Goal: Task Accomplishment & Management: Use online tool/utility

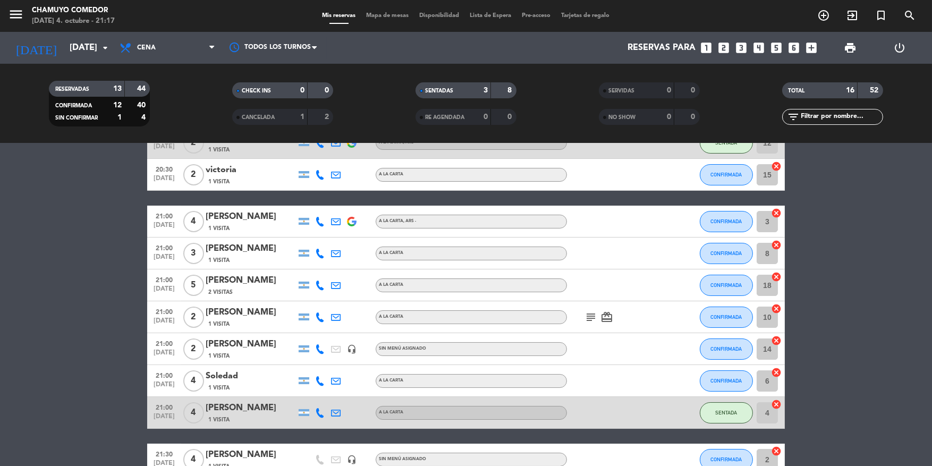
scroll to position [68, 0]
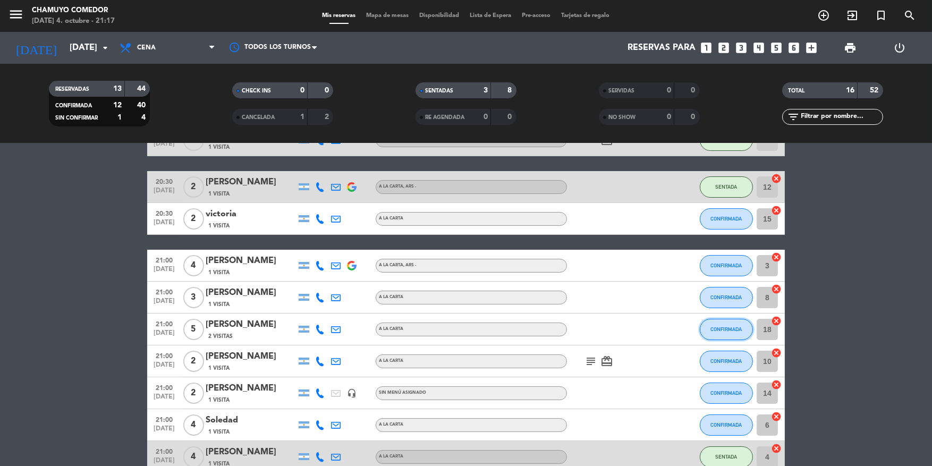
click at [712, 330] on span "CONFIRMADA" at bounding box center [726, 329] width 31 height 6
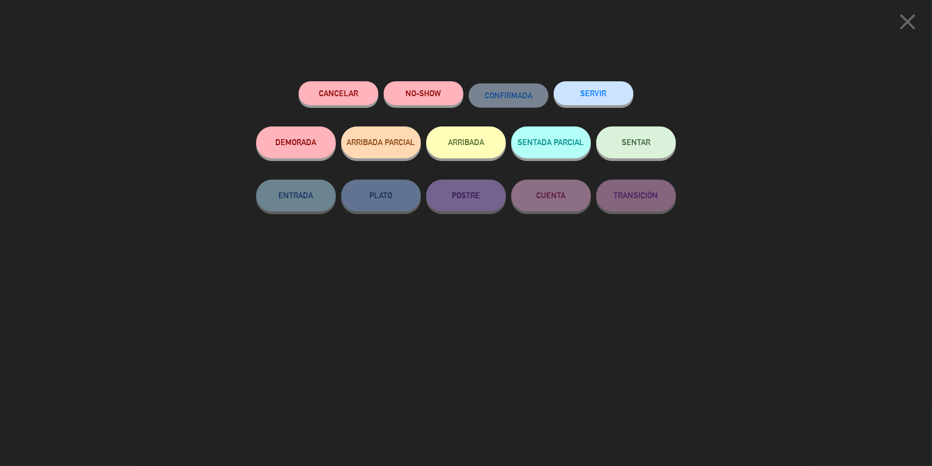
click at [646, 134] on button "SENTAR" at bounding box center [636, 142] width 80 height 32
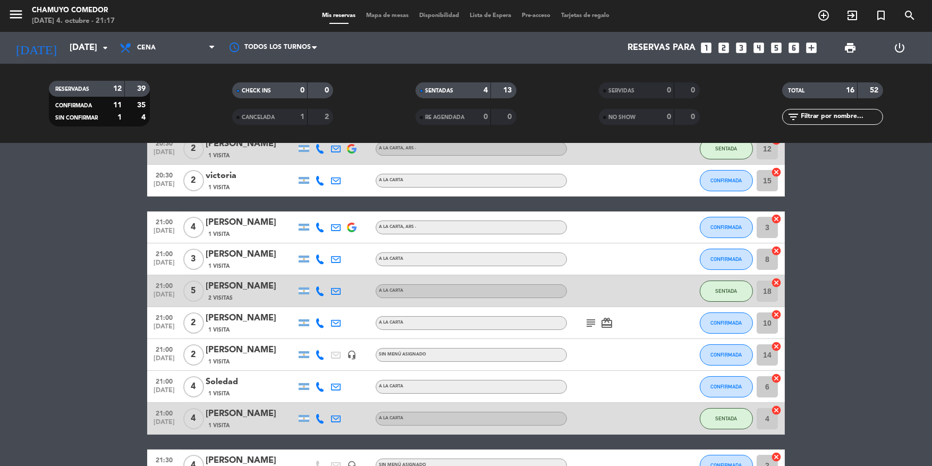
scroll to position [212, 0]
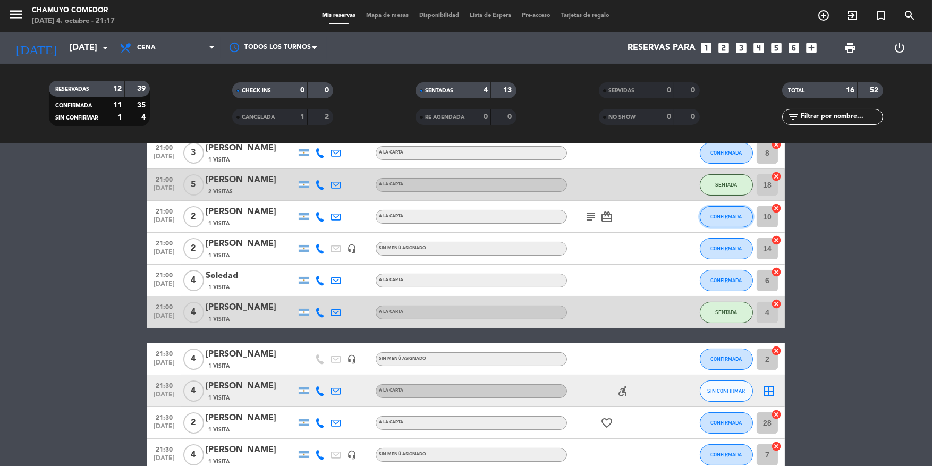
click at [708, 219] on button "CONFIRMADA" at bounding box center [726, 216] width 53 height 21
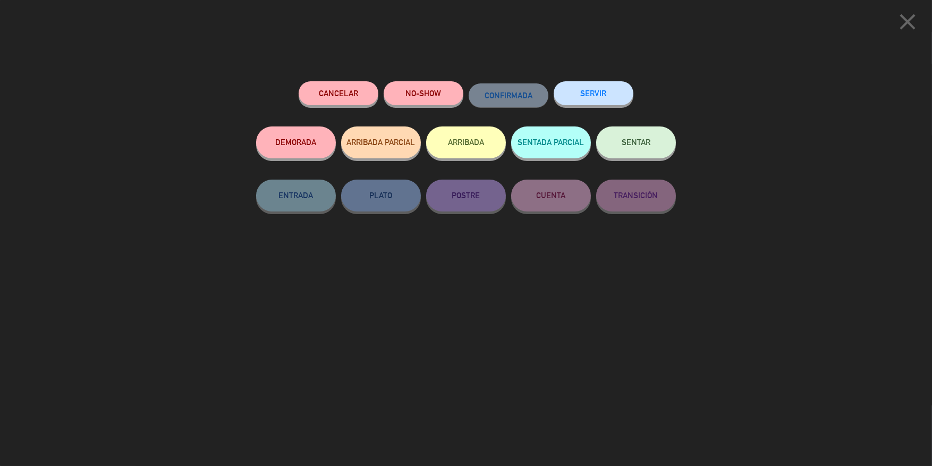
click at [645, 157] on button "SENTAR" at bounding box center [636, 142] width 80 height 32
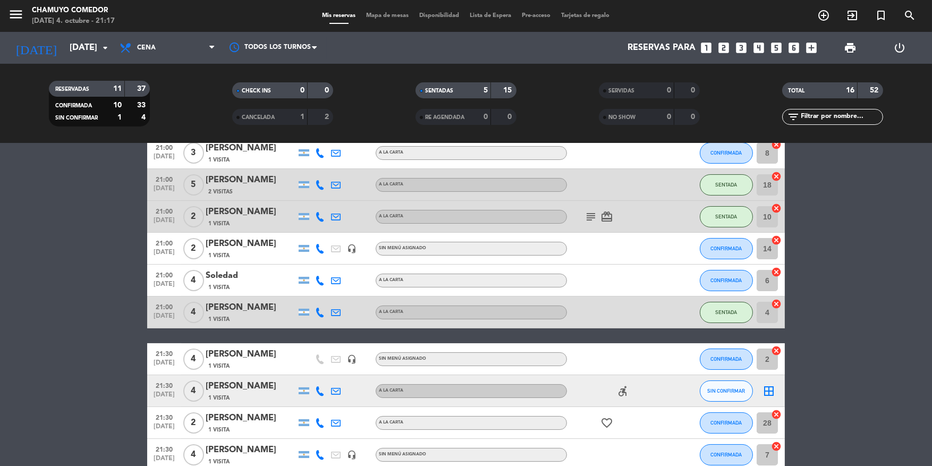
scroll to position [265, 0]
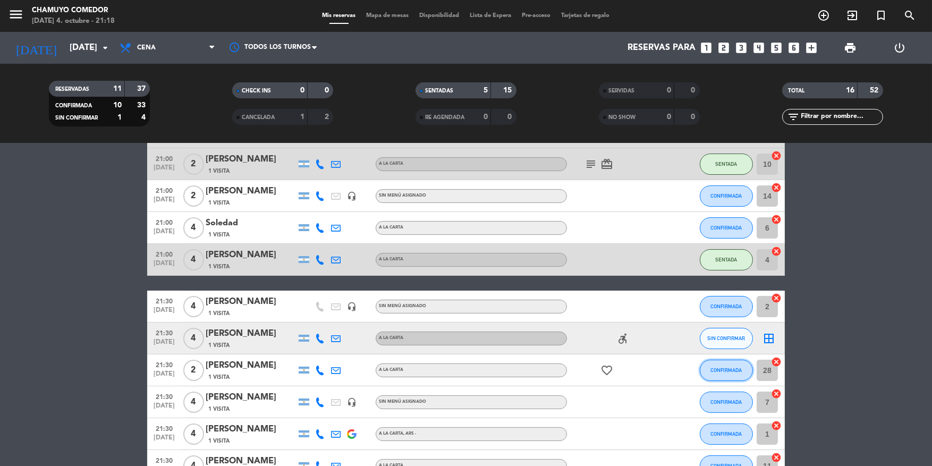
click at [742, 369] on button "CONFIRMADA" at bounding box center [726, 370] width 53 height 21
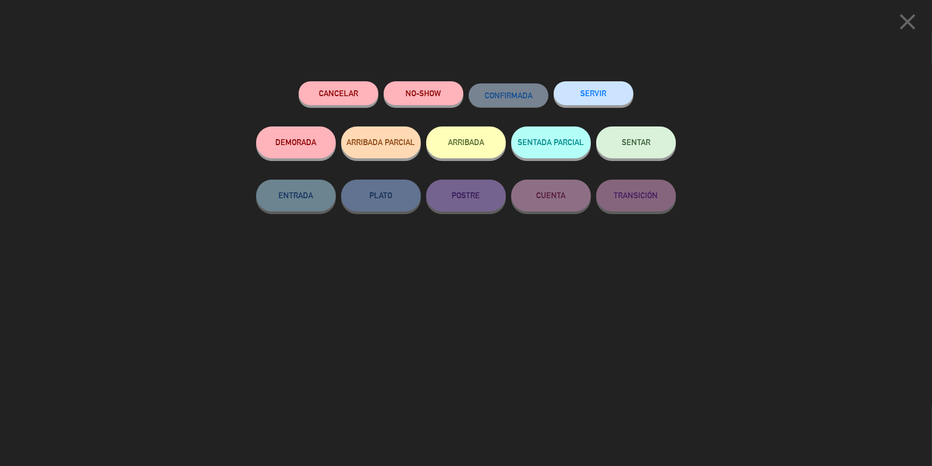
click at [642, 143] on span "SENTAR" at bounding box center [636, 142] width 29 height 9
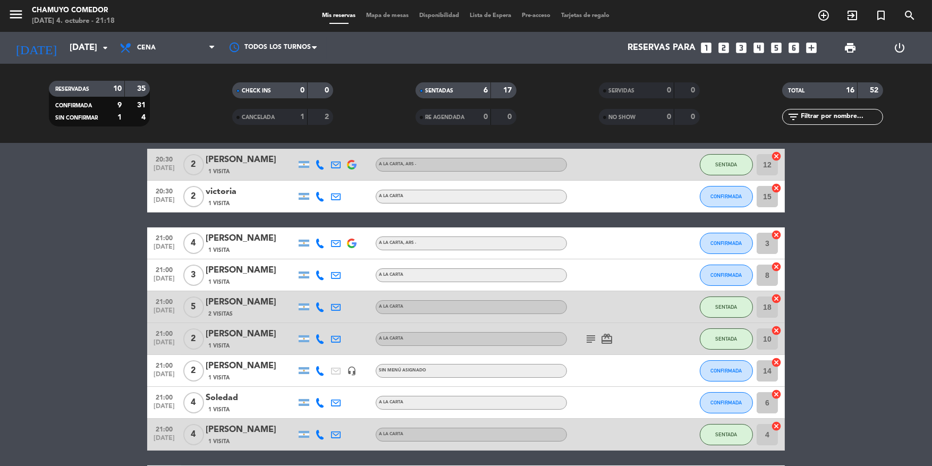
scroll to position [0, 0]
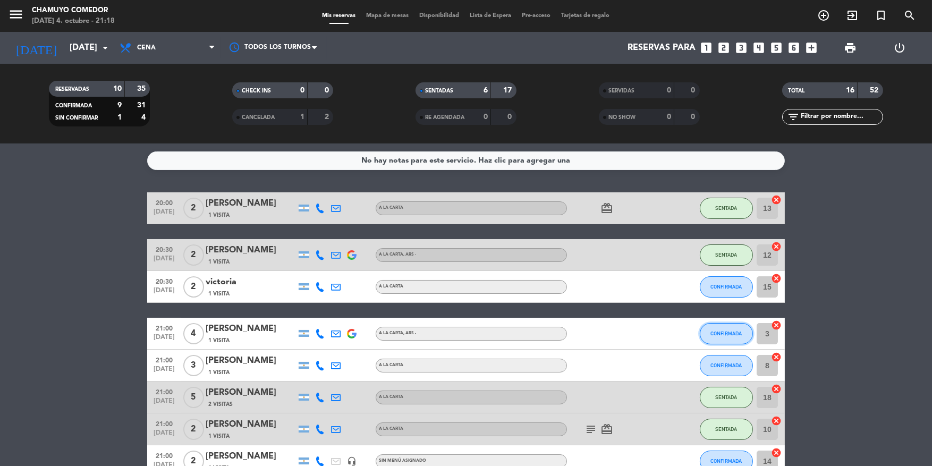
click at [727, 336] on button "CONFIRMADA" at bounding box center [726, 333] width 53 height 21
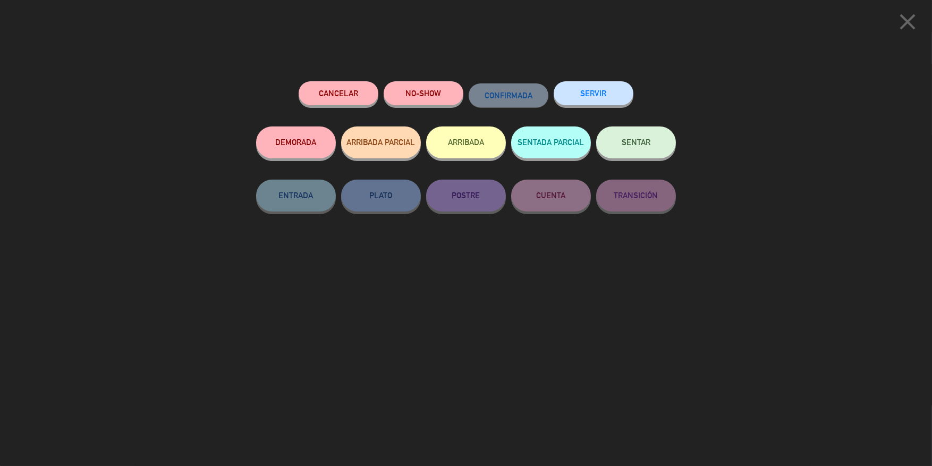
click at [651, 141] on button "SENTAR" at bounding box center [636, 142] width 80 height 32
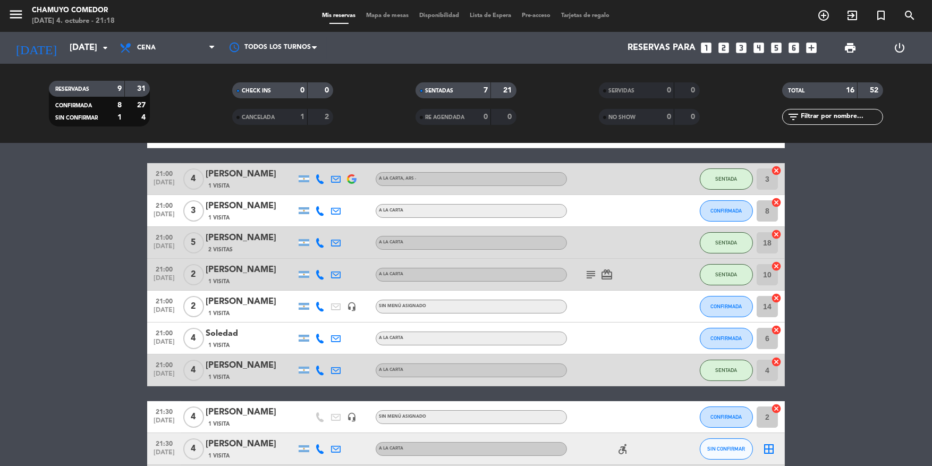
scroll to position [159, 0]
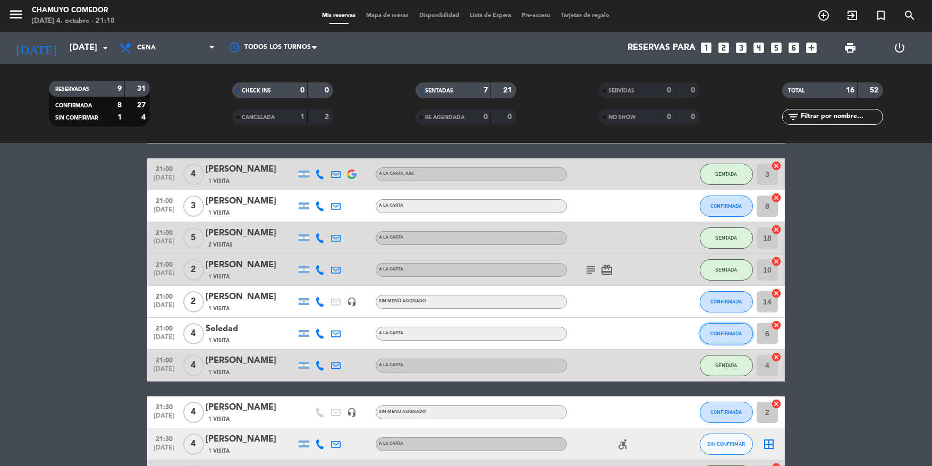
click at [729, 329] on button "CONFIRMADA" at bounding box center [726, 333] width 53 height 21
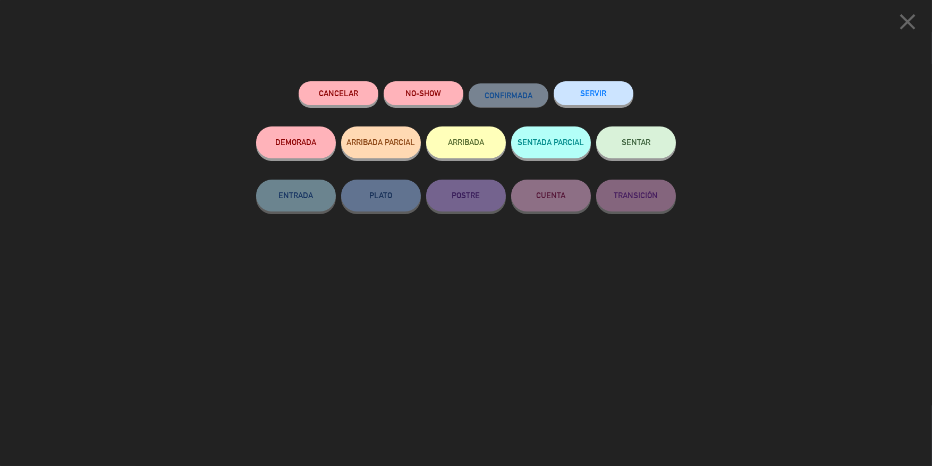
click at [658, 145] on button "SENTAR" at bounding box center [636, 142] width 80 height 32
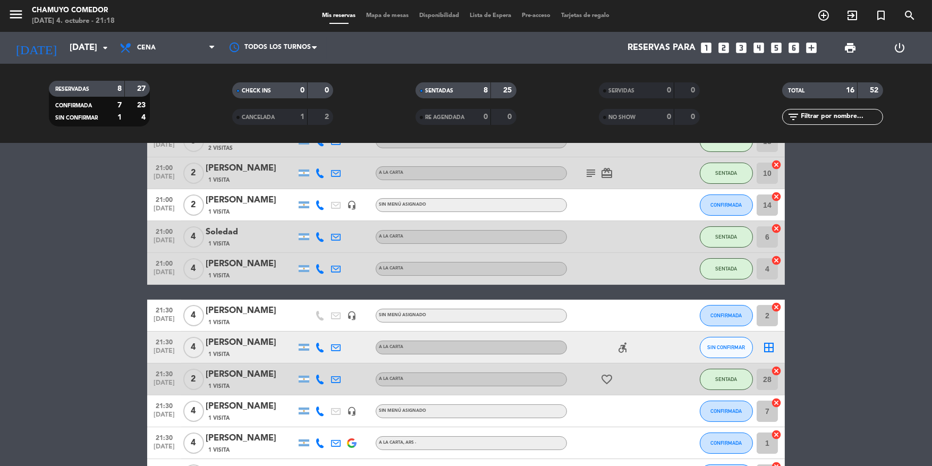
scroll to position [319, 0]
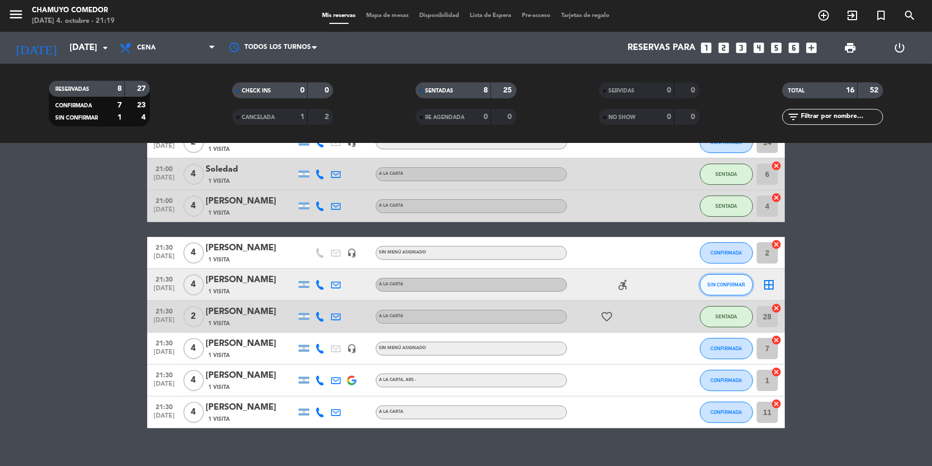
click at [726, 284] on span "SIN CONFIRMAR" at bounding box center [727, 285] width 38 height 6
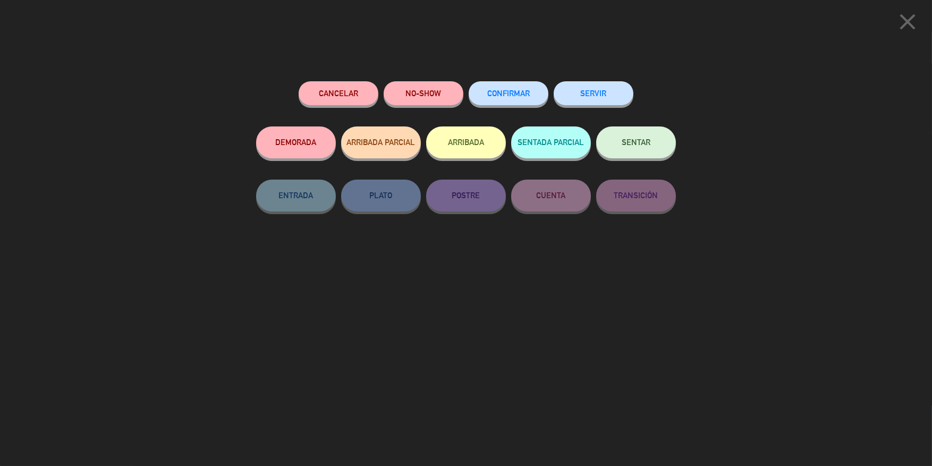
click at [507, 97] on span "CONFIRMAR" at bounding box center [508, 93] width 42 height 9
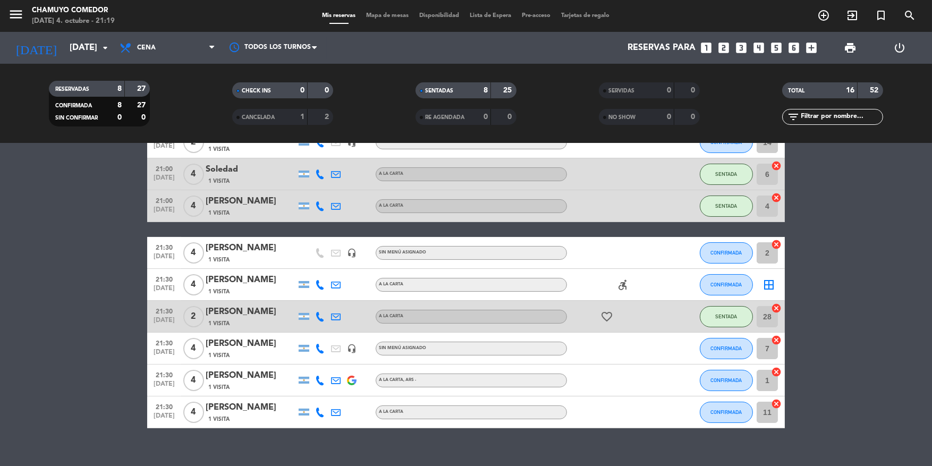
click at [765, 285] on icon "border_all" at bounding box center [768, 284] width 13 height 13
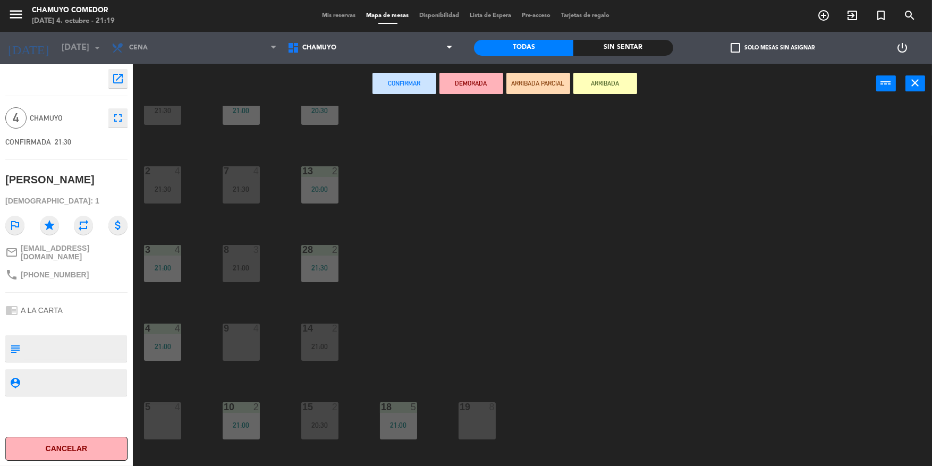
scroll to position [53, 0]
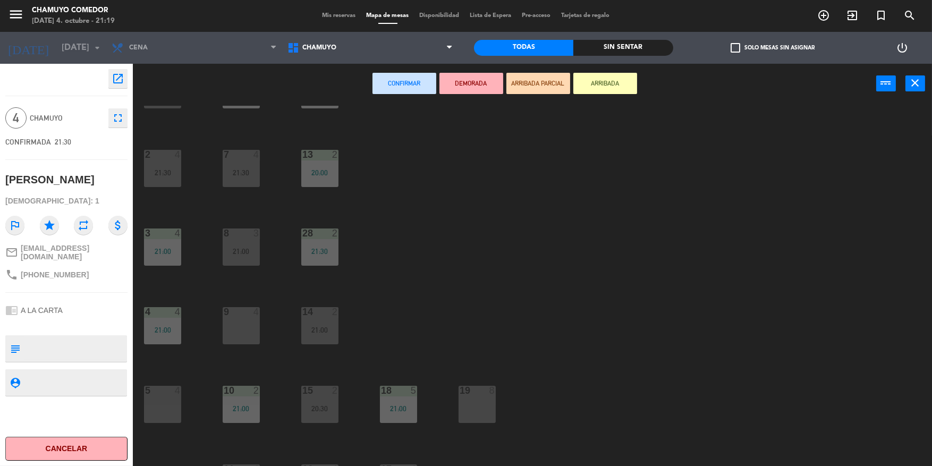
click at [156, 409] on div "5 4" at bounding box center [162, 404] width 37 height 37
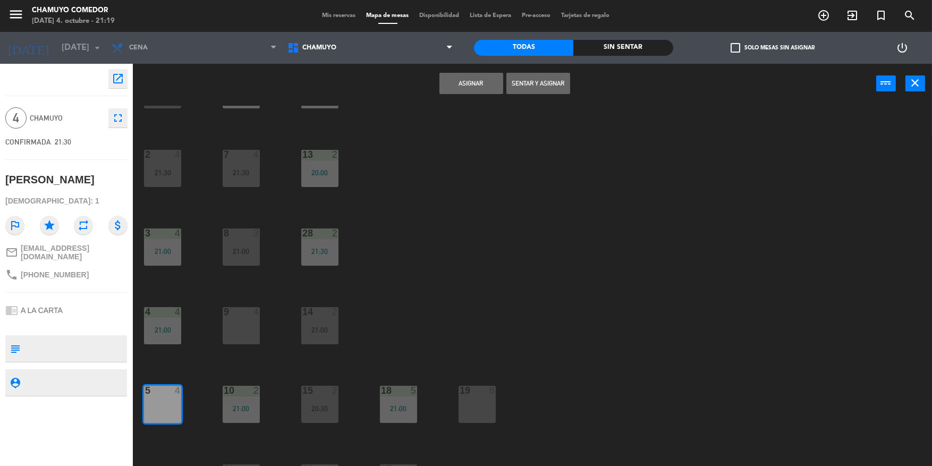
click at [477, 81] on button "Asignar" at bounding box center [471, 83] width 64 height 21
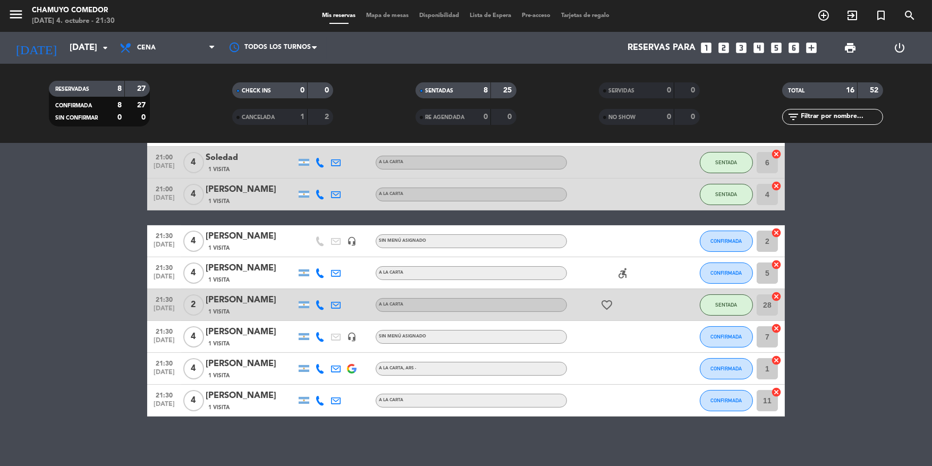
scroll to position [334, 0]
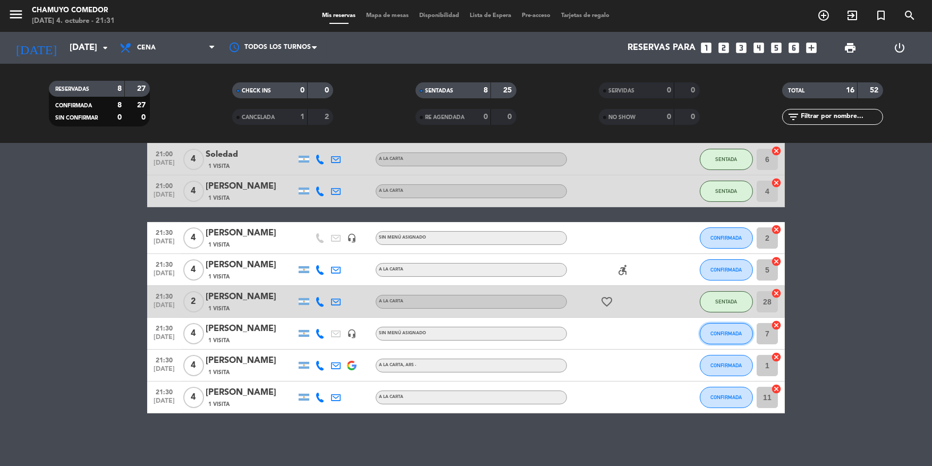
click at [718, 336] on button "CONFIRMADA" at bounding box center [726, 333] width 53 height 21
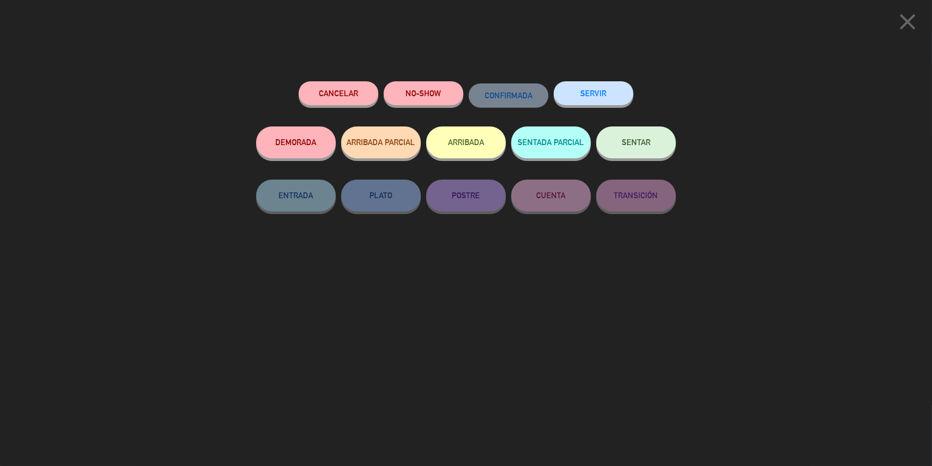
click at [614, 138] on button "SENTAR" at bounding box center [636, 142] width 80 height 32
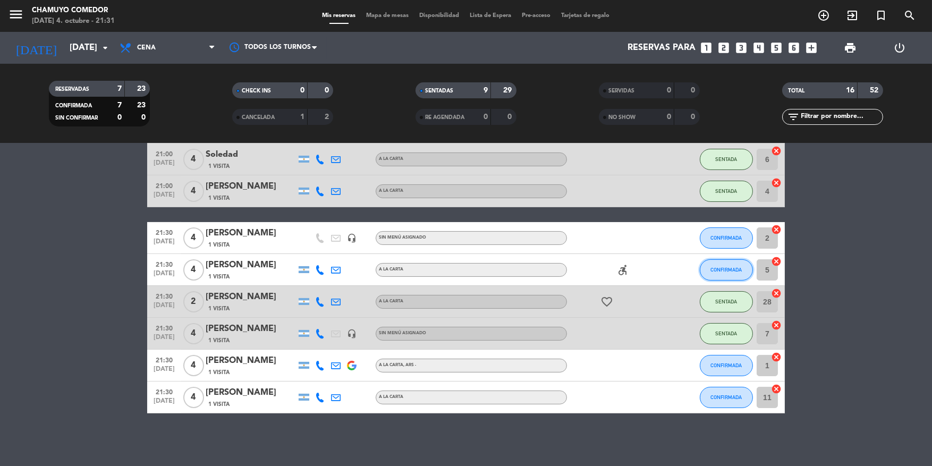
click at [731, 275] on button "CONFIRMADA" at bounding box center [726, 269] width 53 height 21
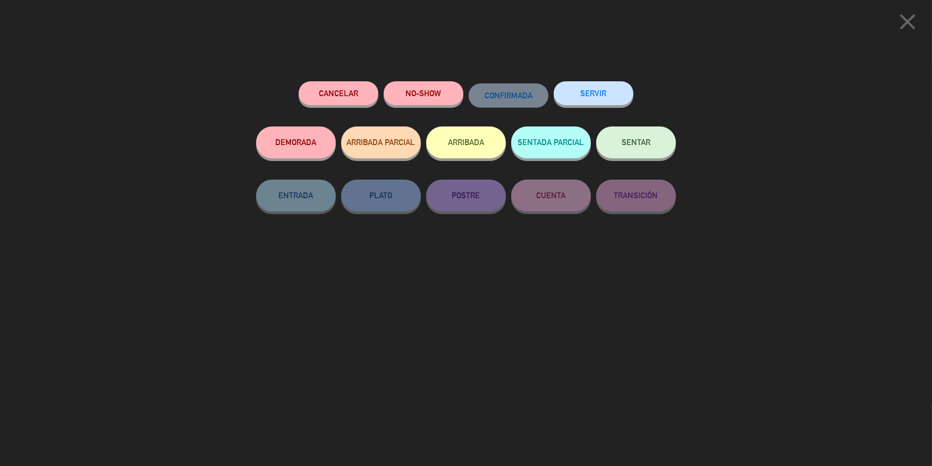
click at [642, 147] on button "SENTAR" at bounding box center [636, 142] width 80 height 32
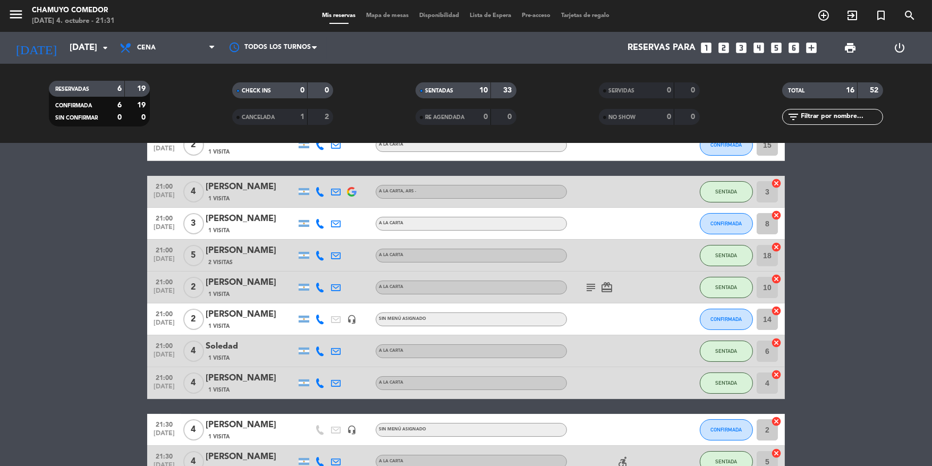
scroll to position [159, 0]
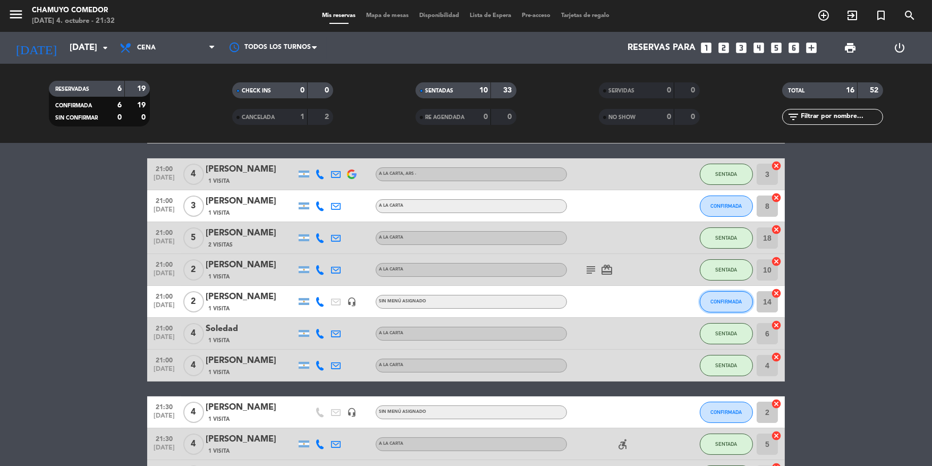
click at [708, 300] on button "CONFIRMADA" at bounding box center [726, 301] width 53 height 21
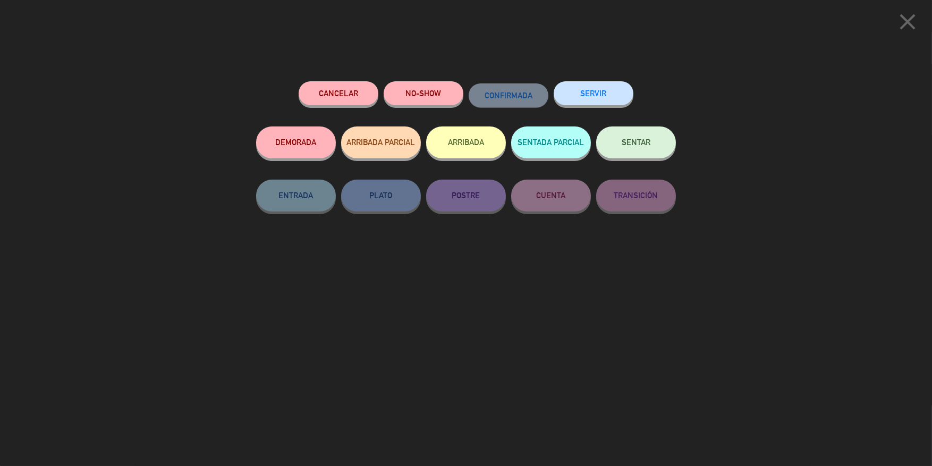
click at [633, 140] on span "SENTAR" at bounding box center [636, 142] width 29 height 9
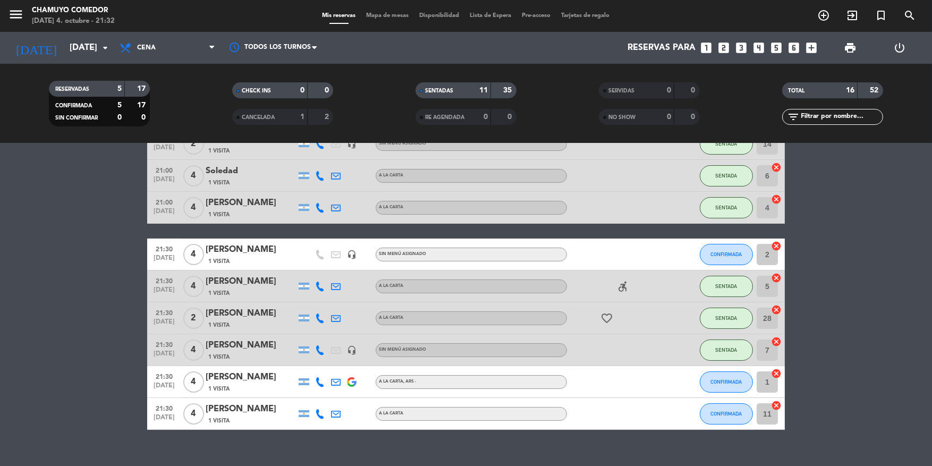
scroll to position [319, 0]
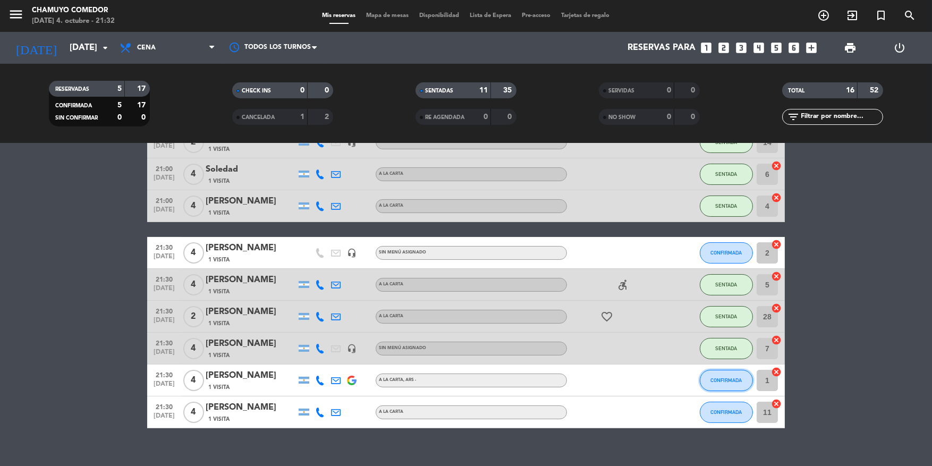
click at [717, 389] on button "CONFIRMADA" at bounding box center [726, 380] width 53 height 21
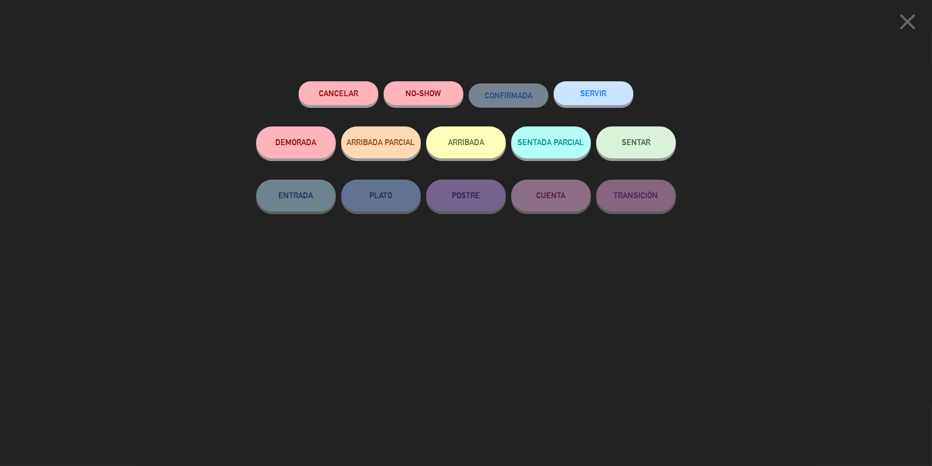
click at [629, 142] on span "SENTAR" at bounding box center [636, 142] width 29 height 9
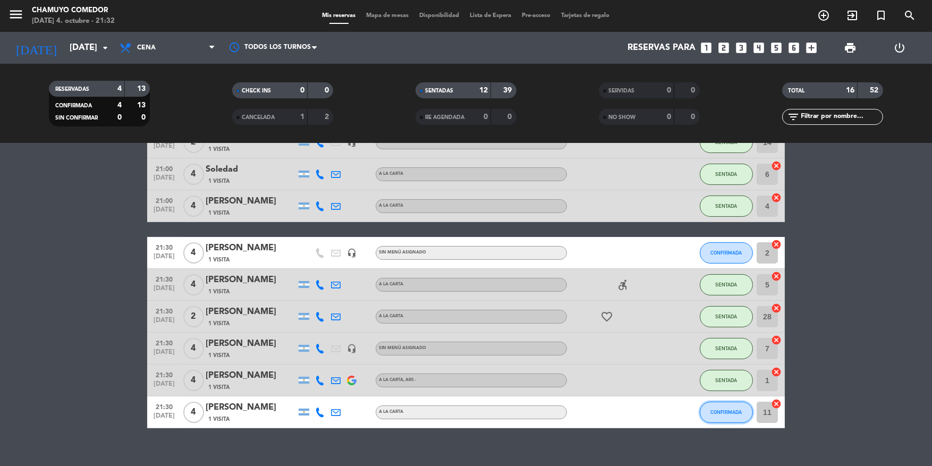
click at [730, 418] on button "CONFIRMADA" at bounding box center [726, 412] width 53 height 21
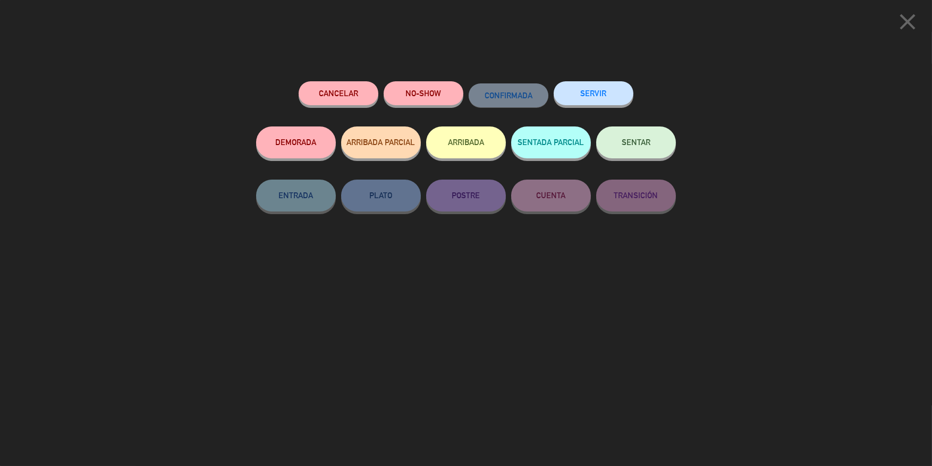
click at [652, 152] on button "SENTAR" at bounding box center [636, 142] width 80 height 32
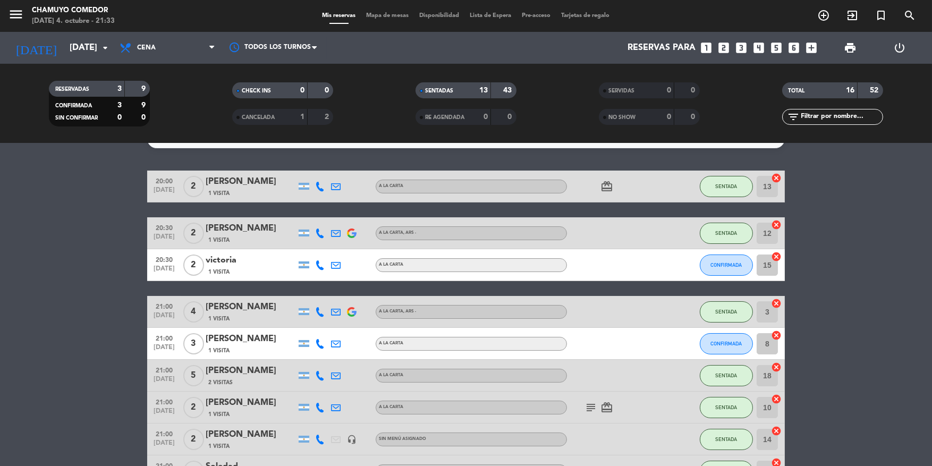
scroll to position [0, 0]
